Goal: Transaction & Acquisition: Purchase product/service

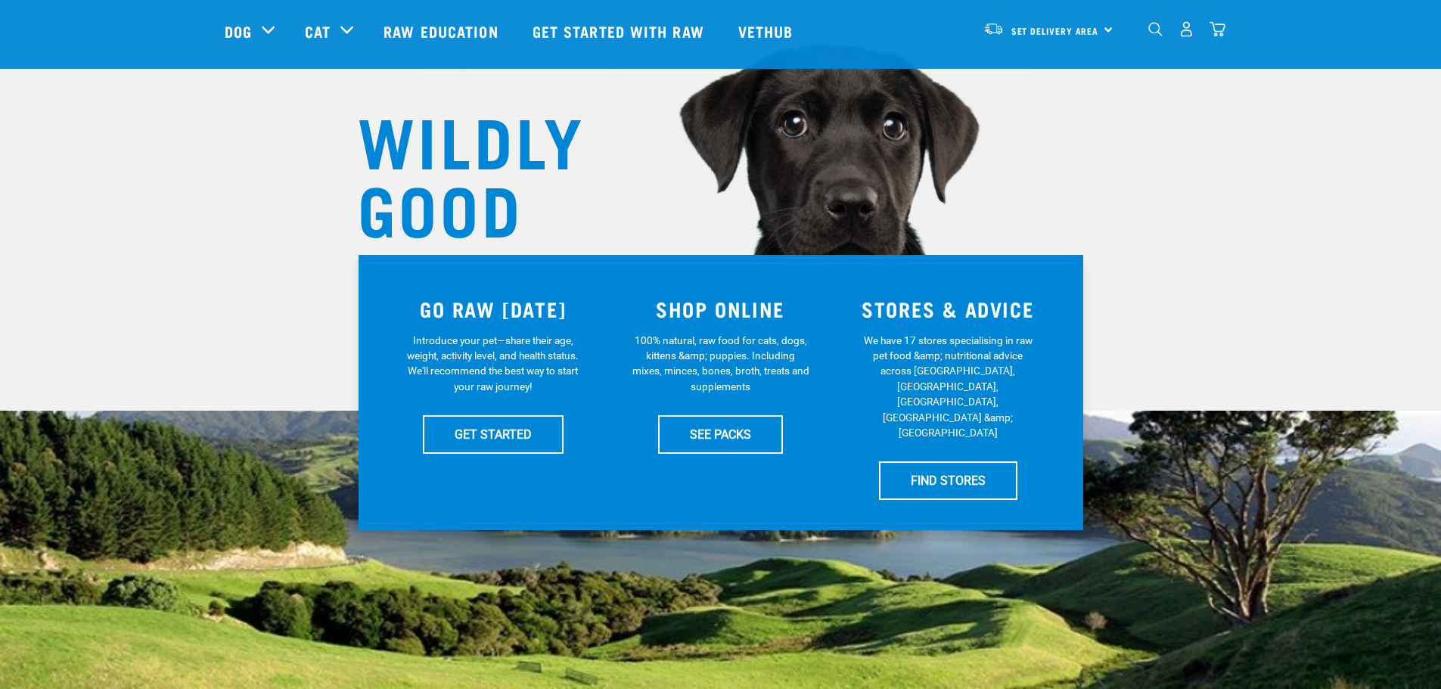
scroll to position [151, 0]
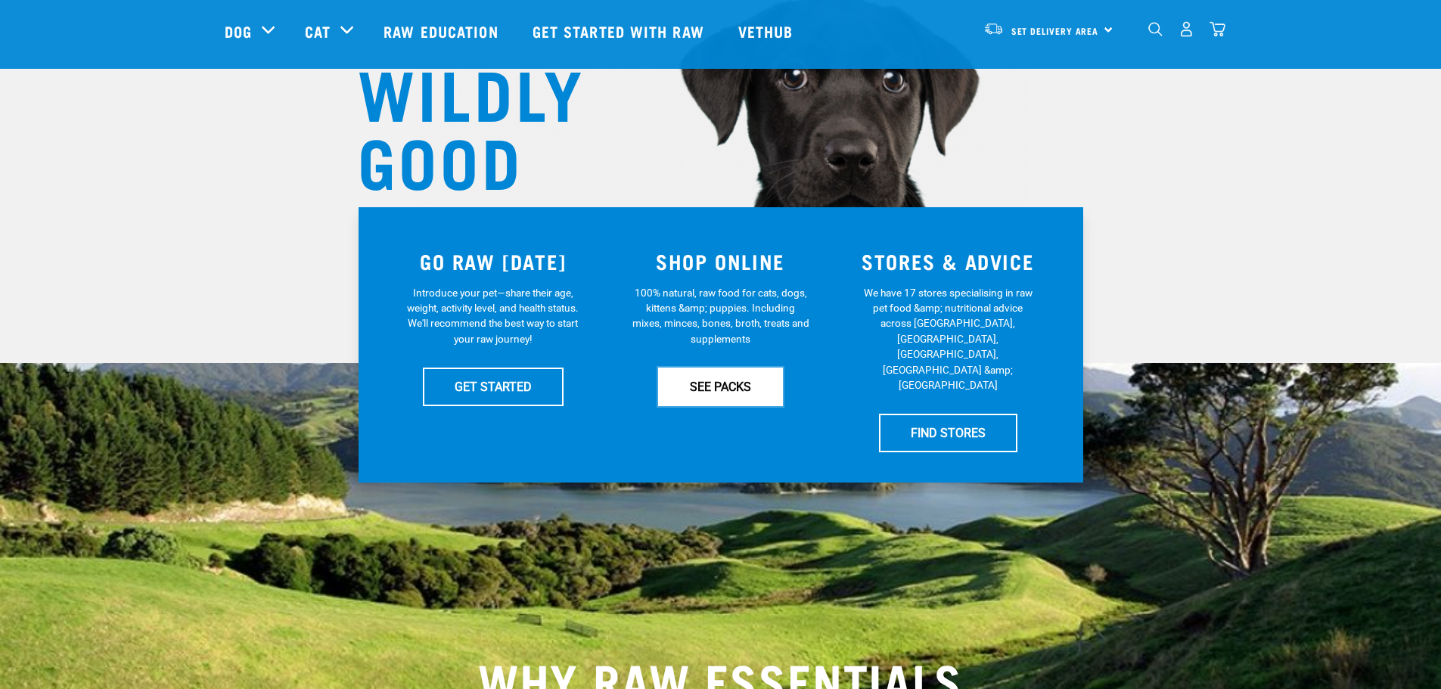
click at [730, 388] on link "SEE PACKS" at bounding box center [720, 387] width 125 height 38
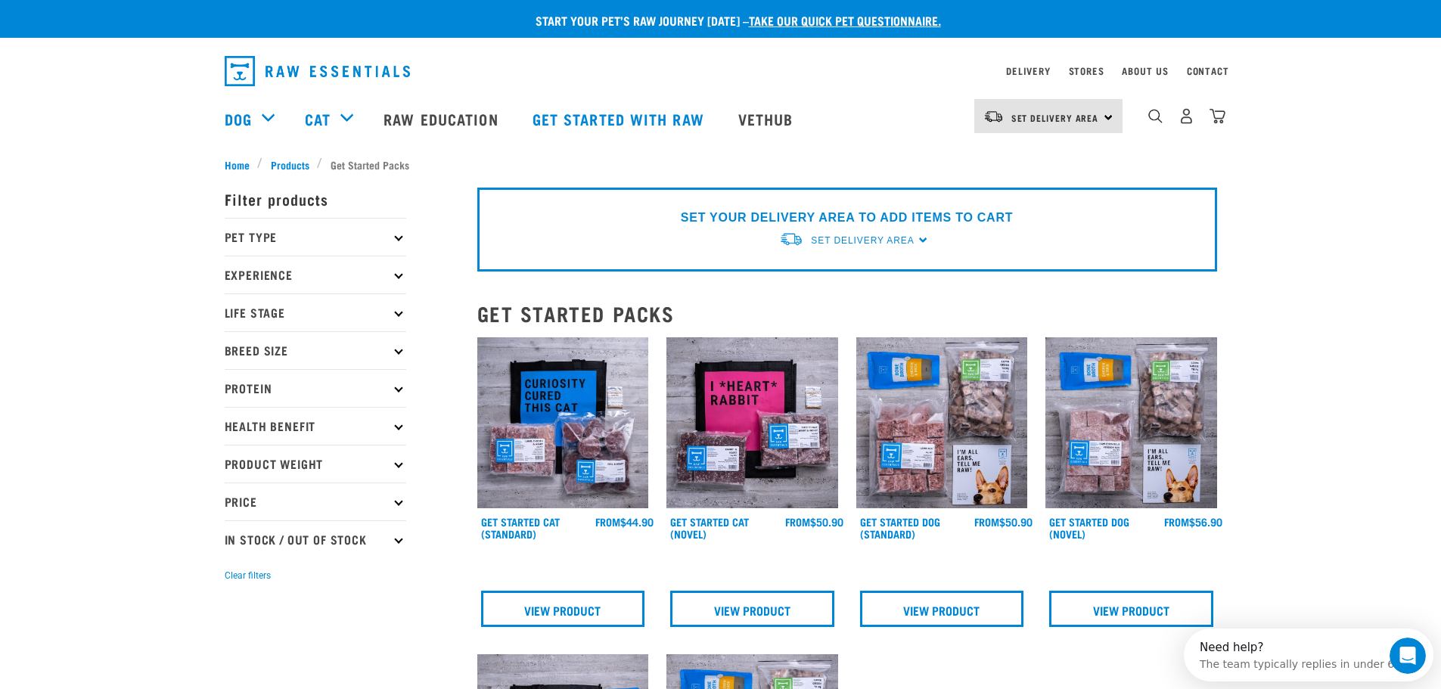
click at [400, 244] on p "Pet Type" at bounding box center [315, 237] width 181 height 38
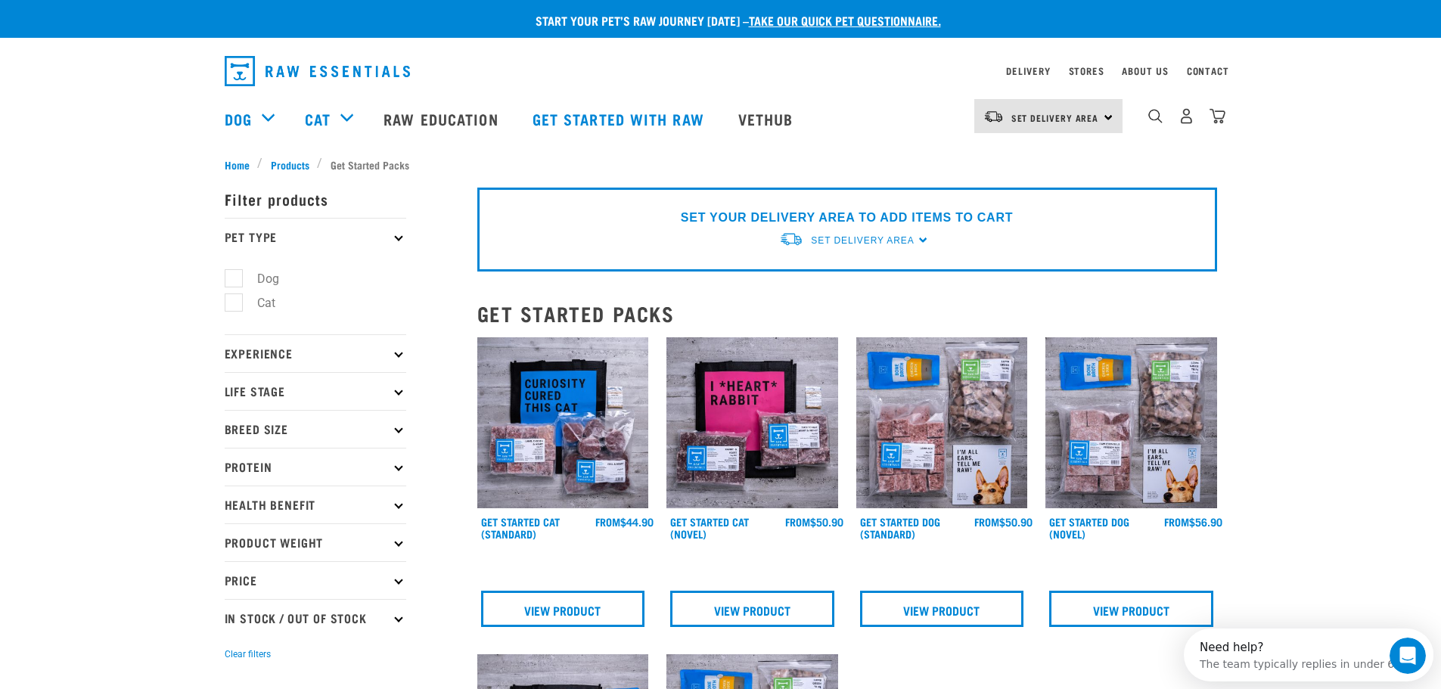
click at [244, 281] on label "Dog" at bounding box center [259, 278] width 52 height 19
click at [234, 281] on input "Dog" at bounding box center [230, 276] width 10 height 10
checkbox input "true"
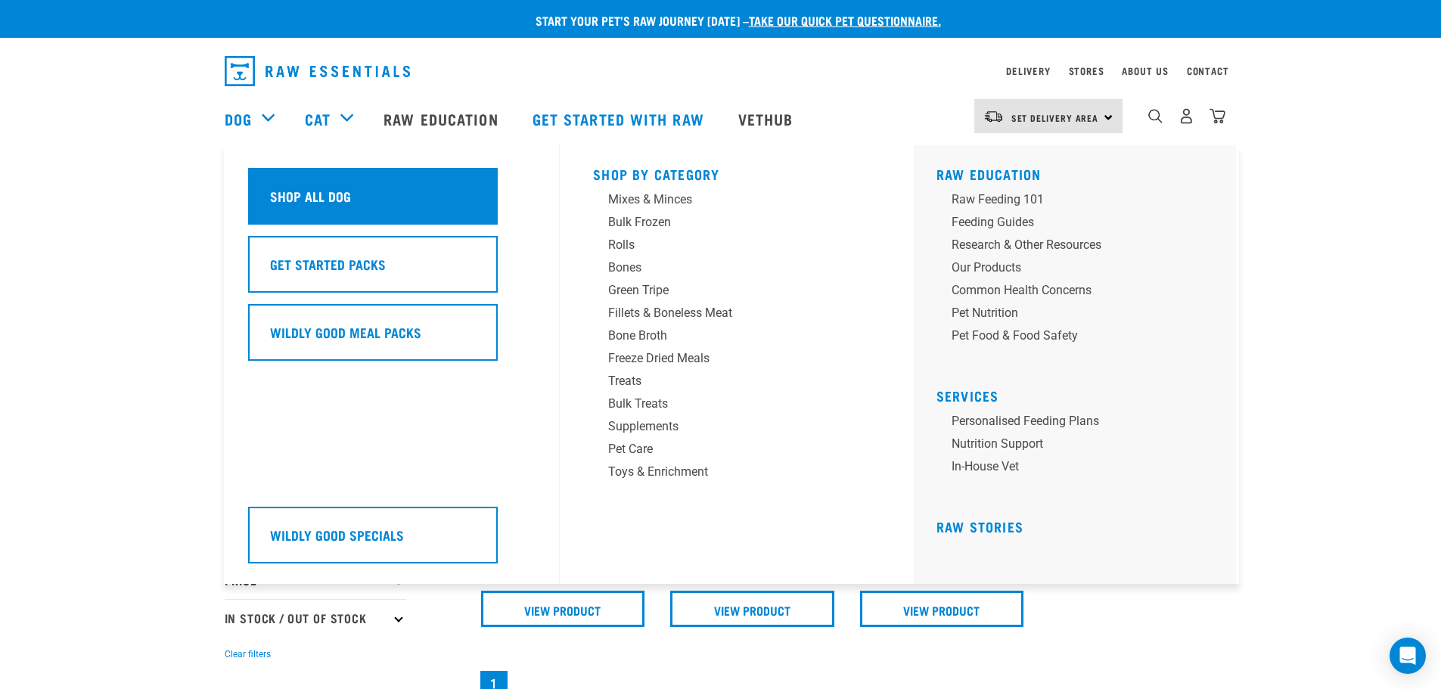
click at [293, 189] on h5 "Shop All Dog" at bounding box center [310, 196] width 81 height 20
